Goal: Obtain resource: Download file/media

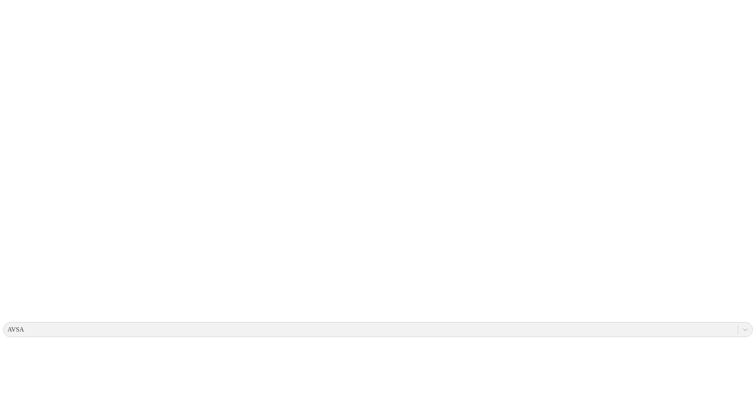
click at [16, 149] on icon at bounding box center [15, 161] width 25 height 25
